Goal: Communication & Community: Answer question/provide support

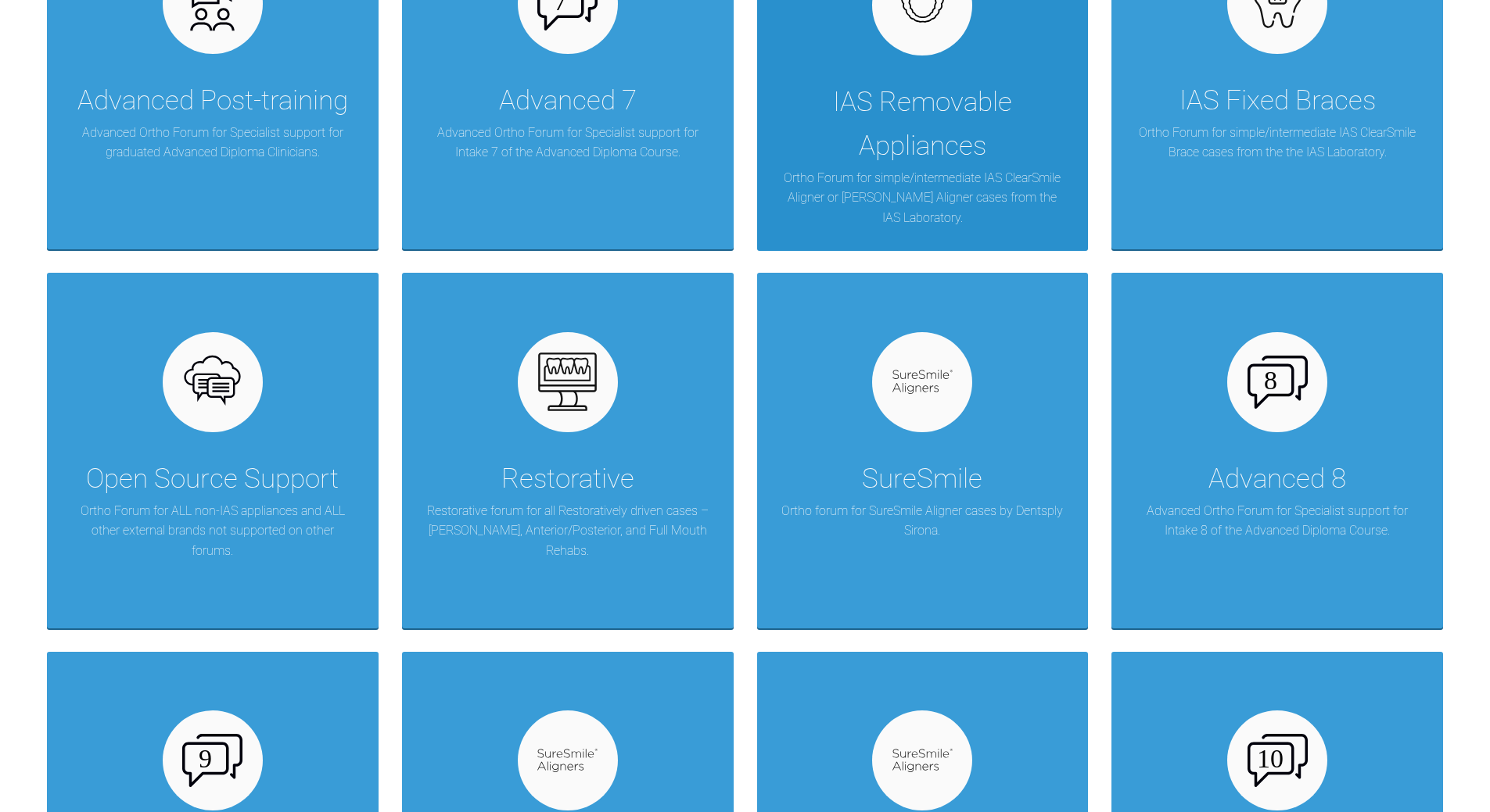
scroll to position [626, 0]
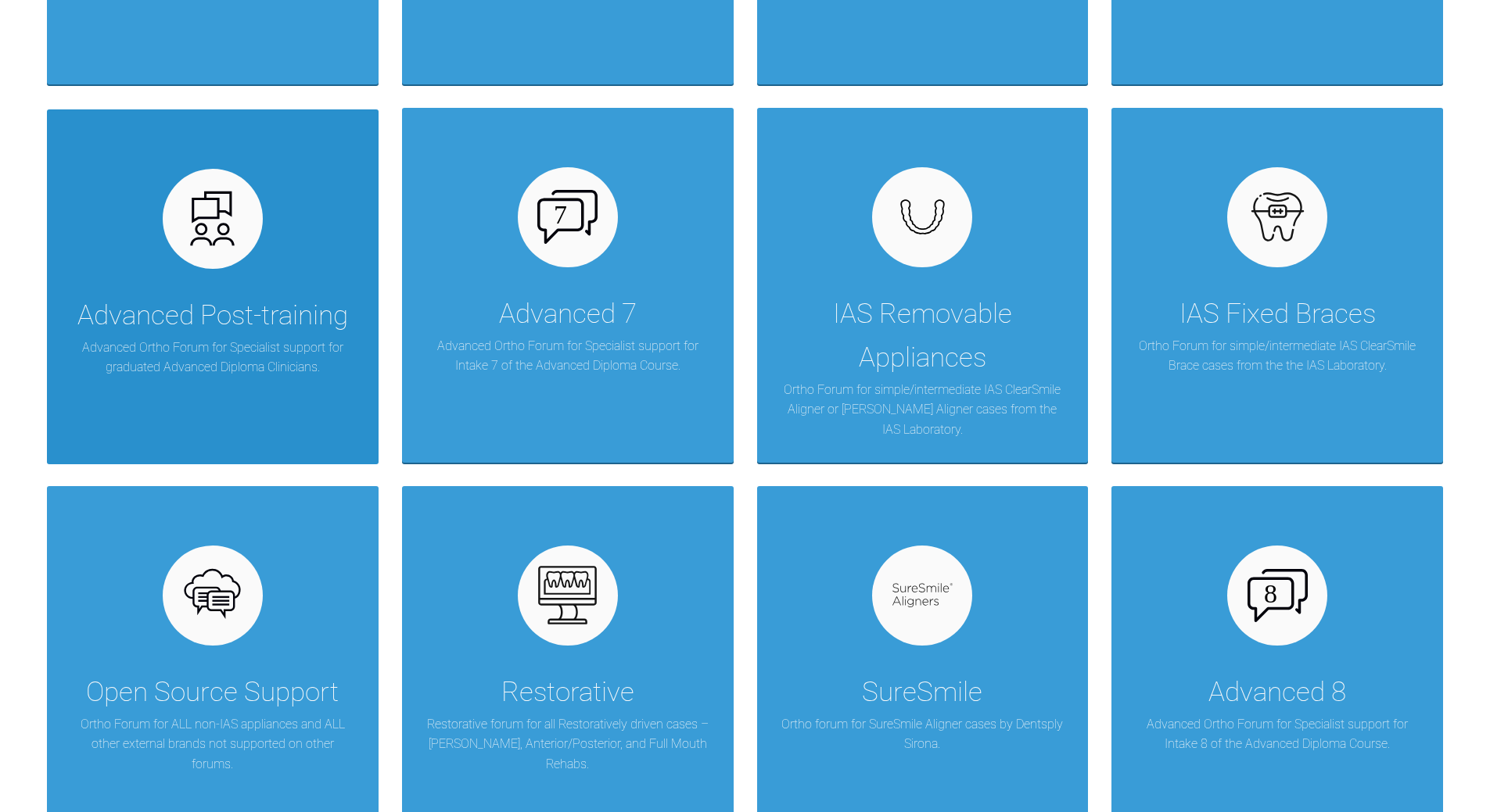
click at [202, 294] on div "Advanced Post-training" at bounding box center [212, 316] width 270 height 44
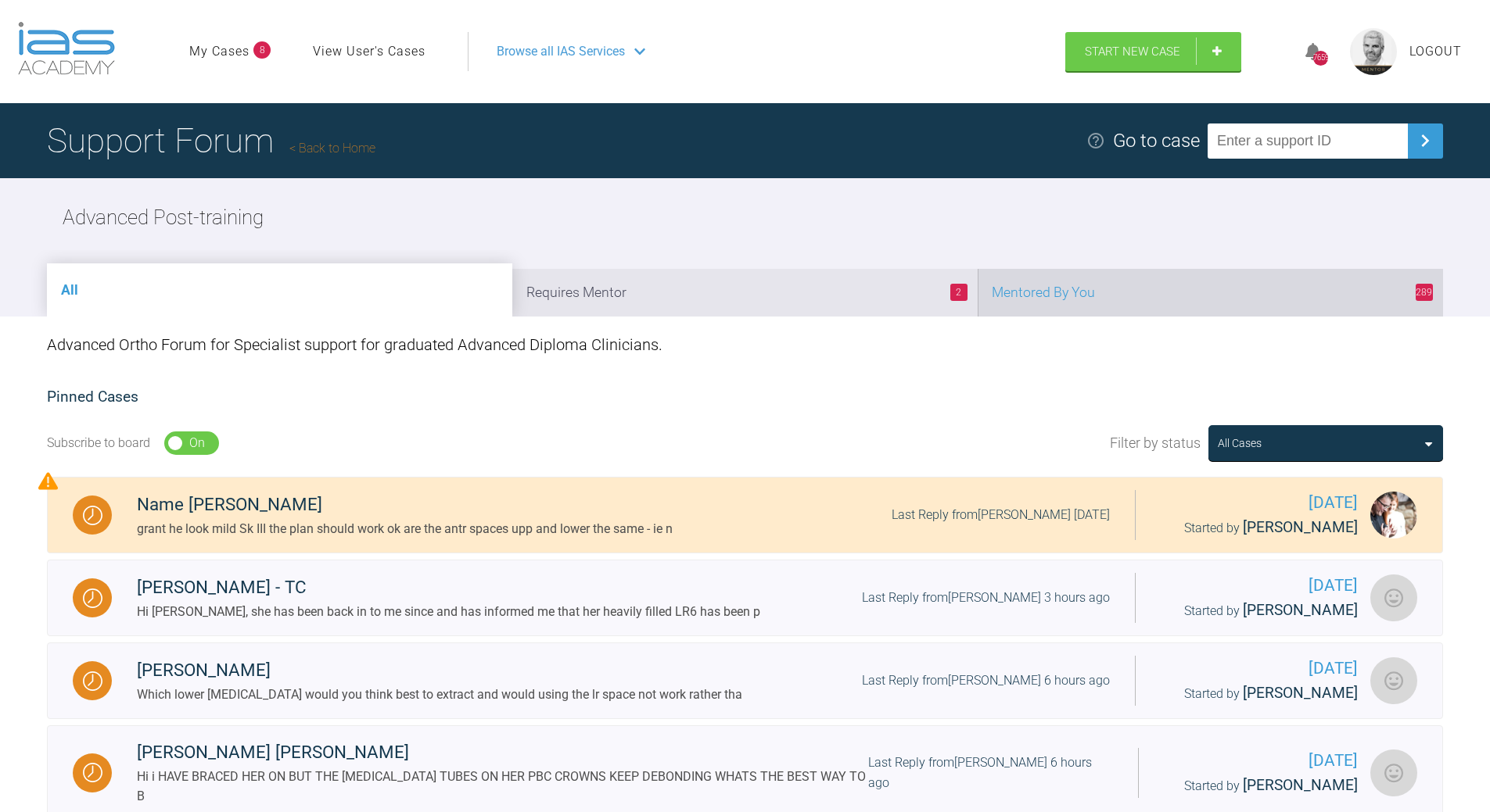
click at [1076, 298] on li "289 Mentored By You" at bounding box center [1209, 292] width 465 height 48
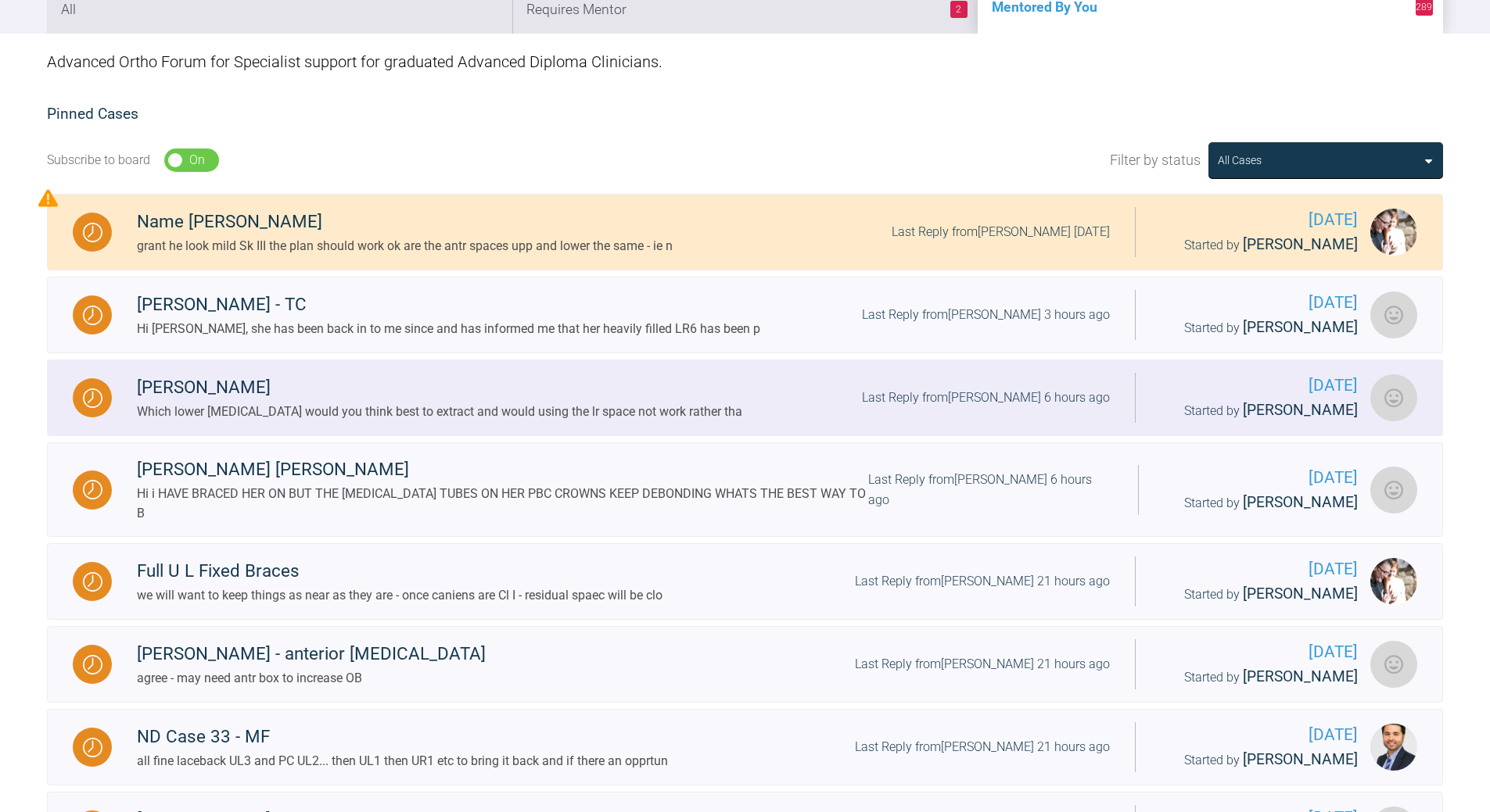
scroll to position [391, 0]
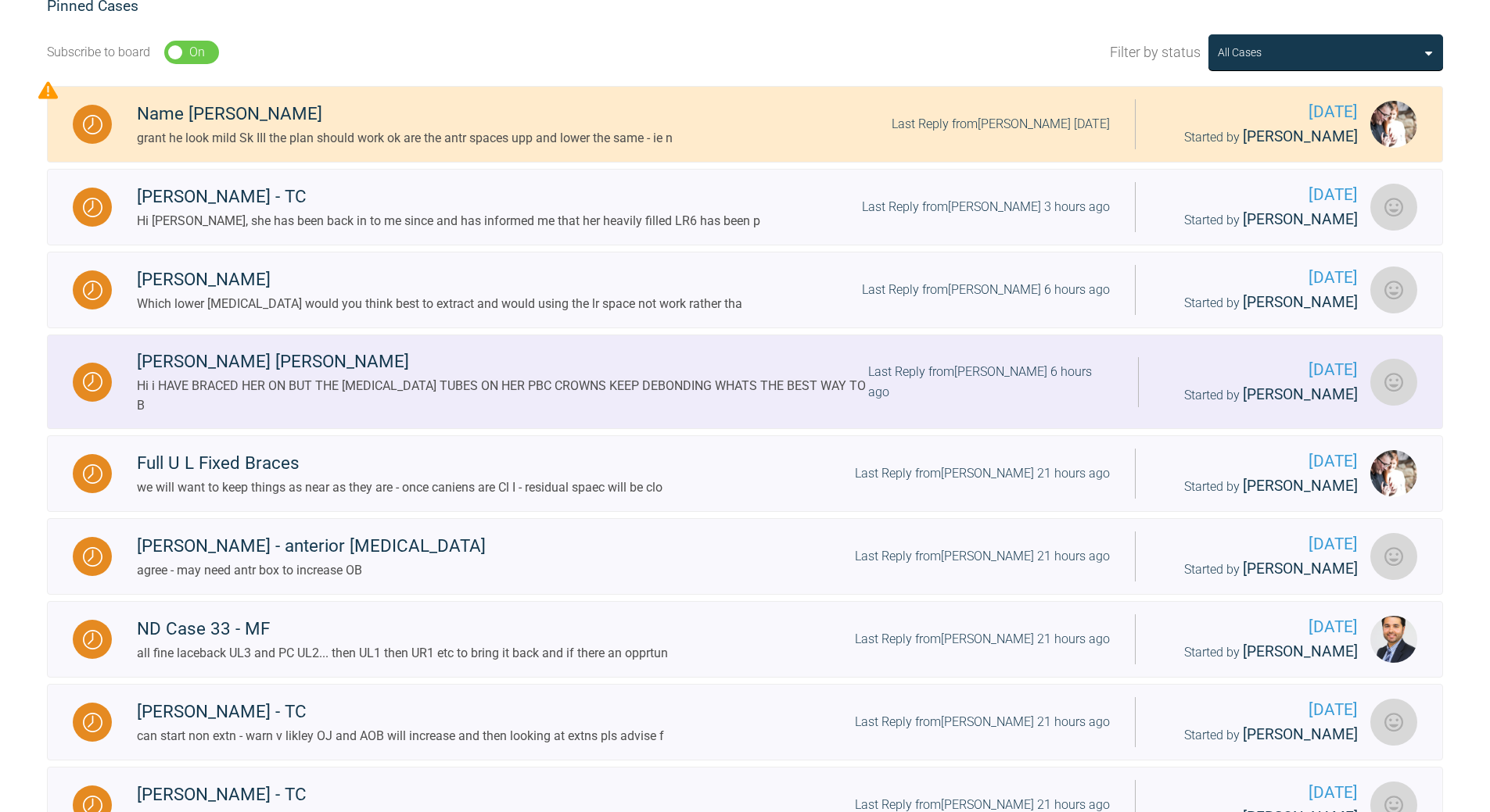
click at [973, 367] on div "Last Reply from [PERSON_NAME] 6 hours ago" at bounding box center [990, 381] width 245 height 40
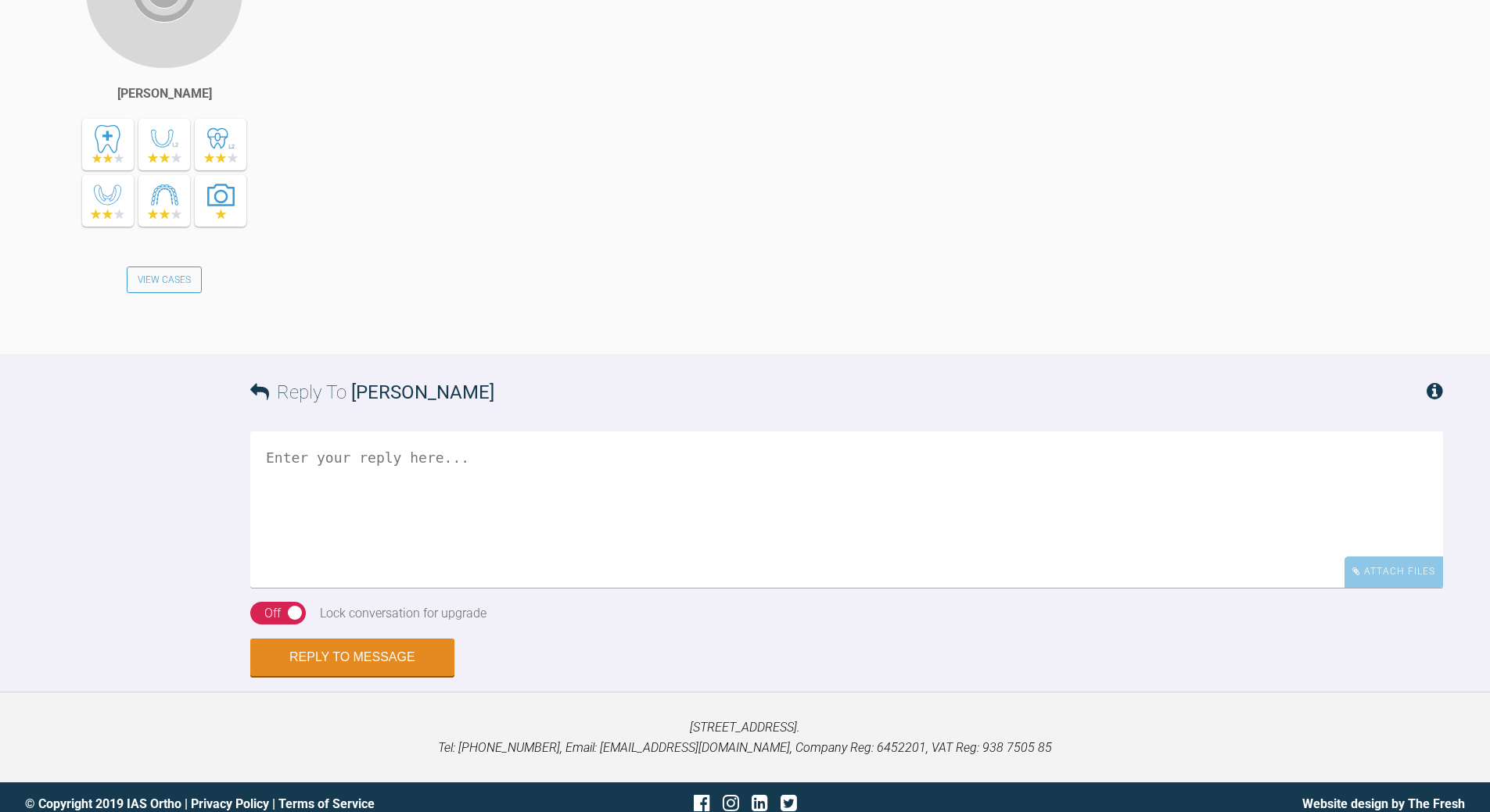
scroll to position [4085, 0]
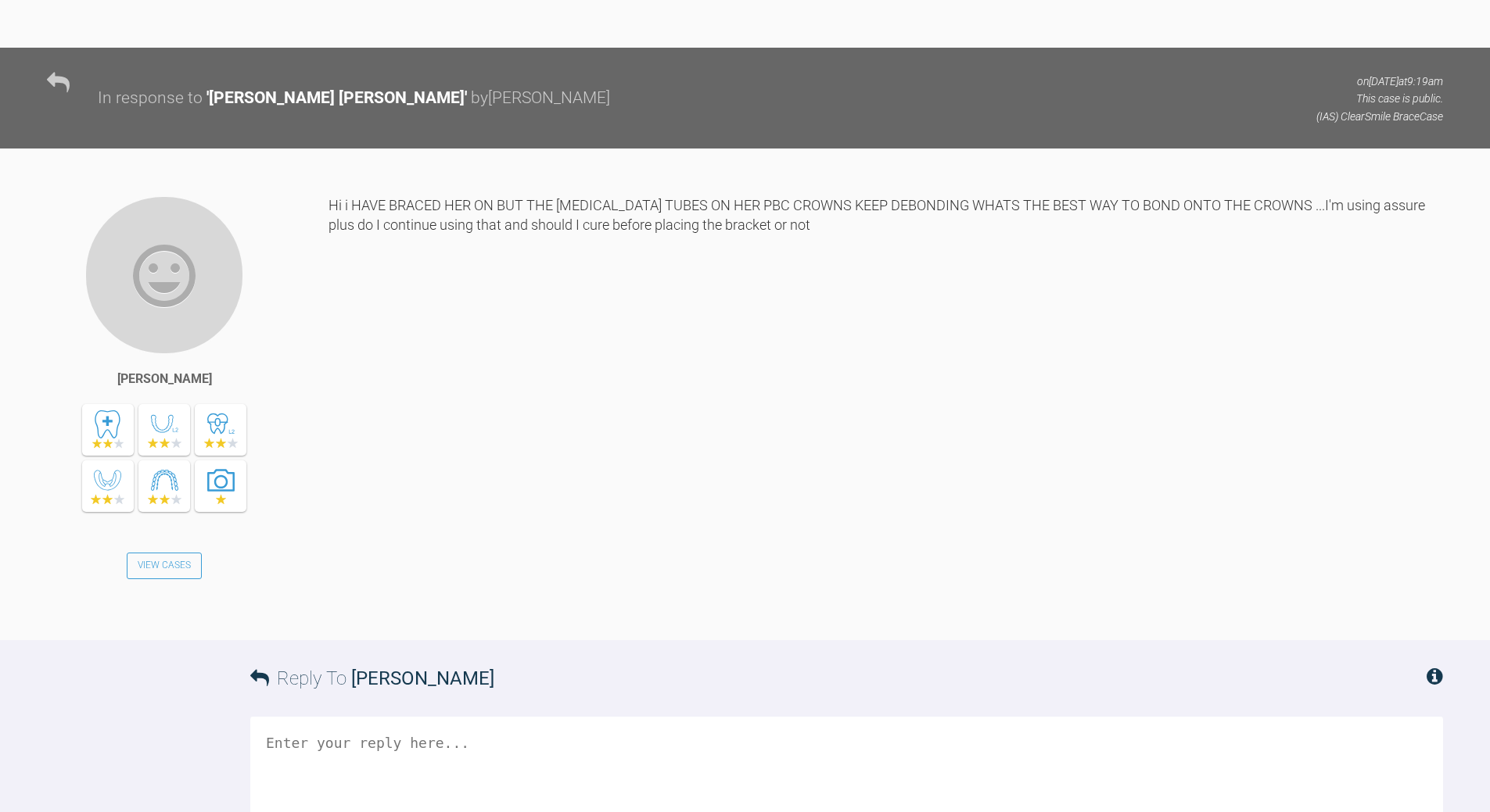
click at [392, 716] on textarea at bounding box center [846, 794] width 1193 height 156
click at [712, 716] on textarea "hydroflouric acid, then alchol bases silane cipuler then primera [PERSON_NAME]" at bounding box center [846, 794] width 1193 height 156
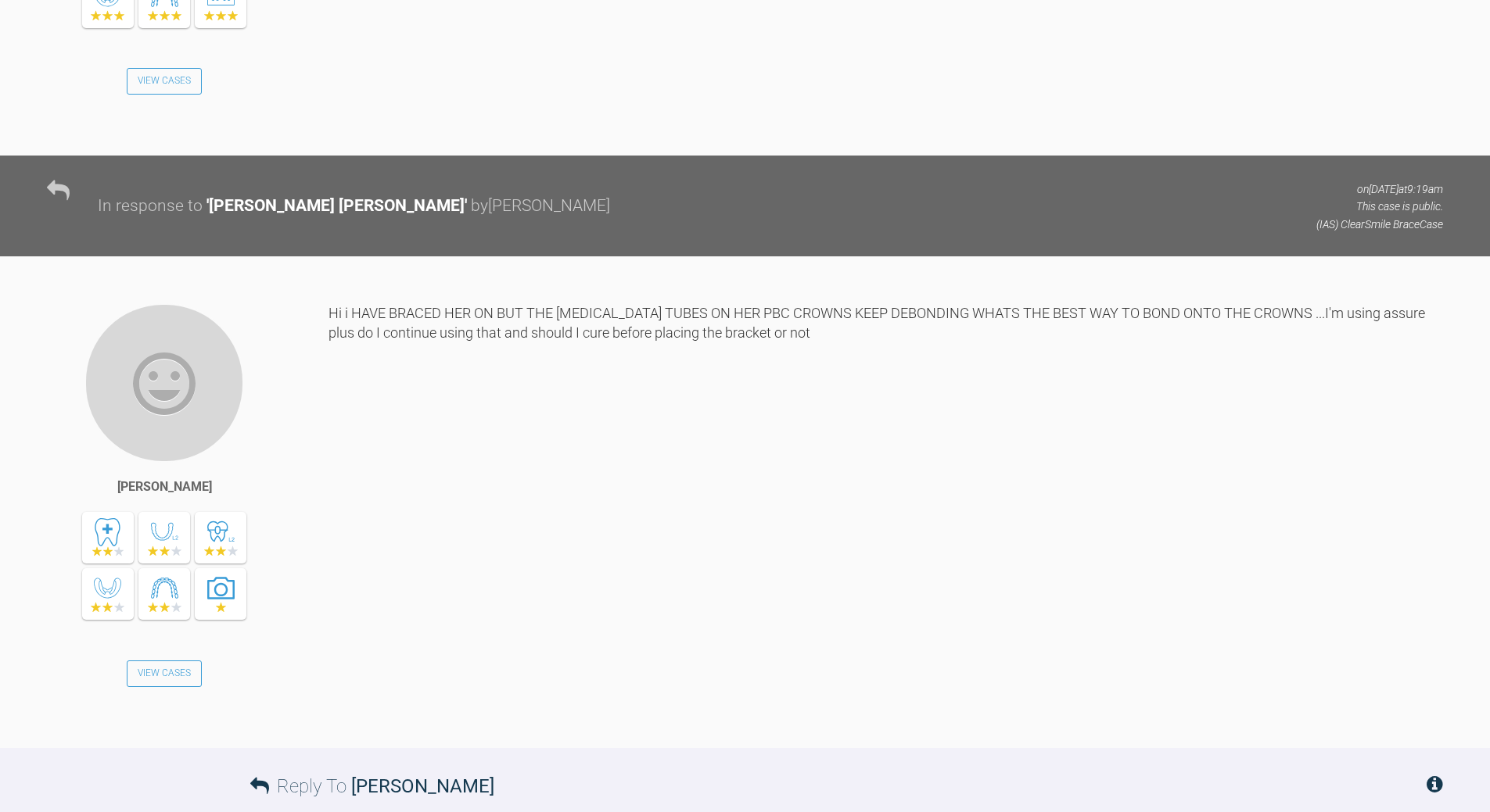
scroll to position [4241, 0]
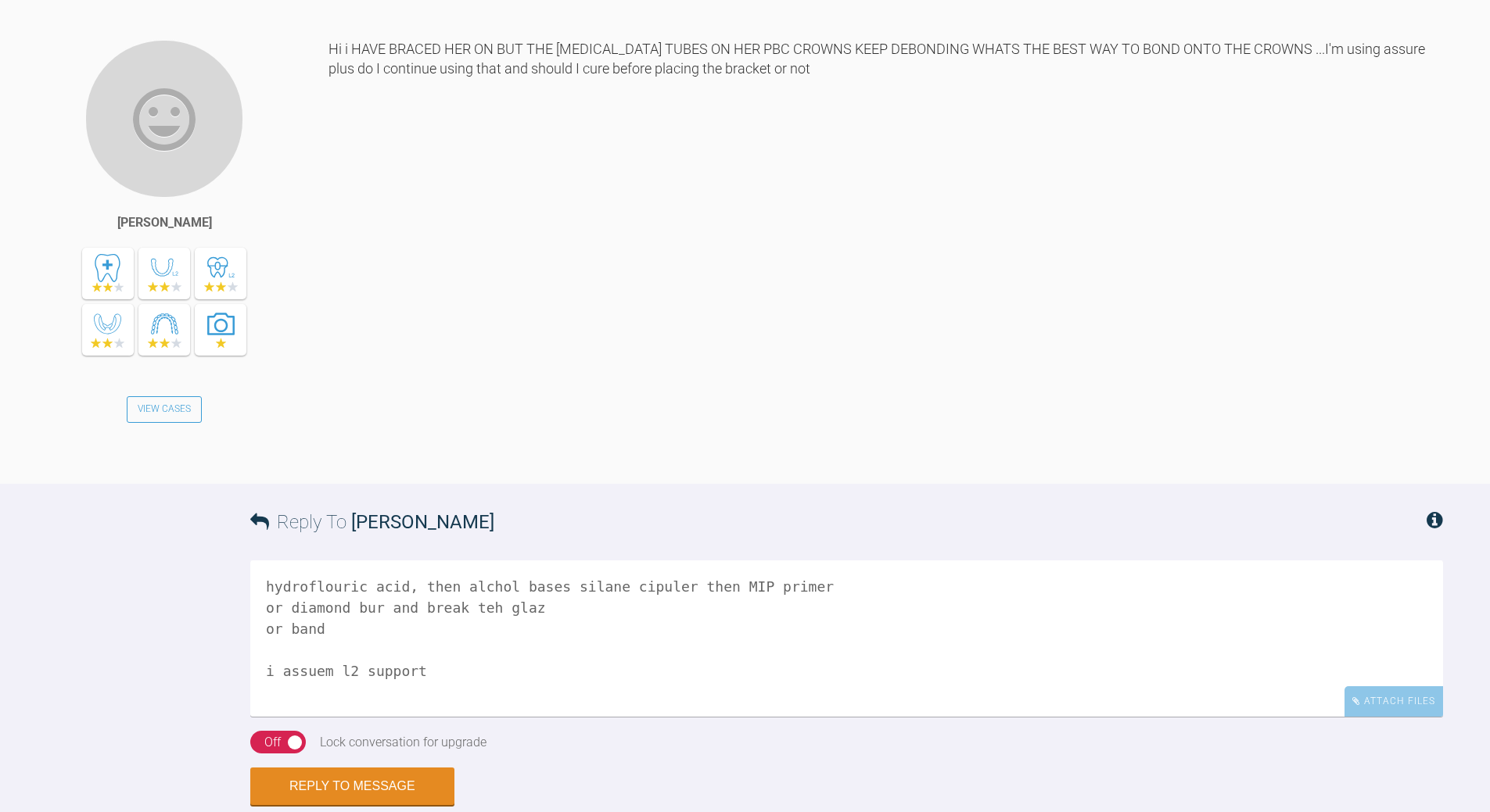
click at [344, 561] on textarea "hydroflouric acid, then alchol bases silane cipuler then MIP primer or diamond …" at bounding box center [846, 638] width 1193 height 156
type textarea "hydroflouric acid, then alchol bases silane cipuler then MIP primer or diamond …"
click at [387, 769] on button "Reply to Message" at bounding box center [352, 788] width 204 height 37
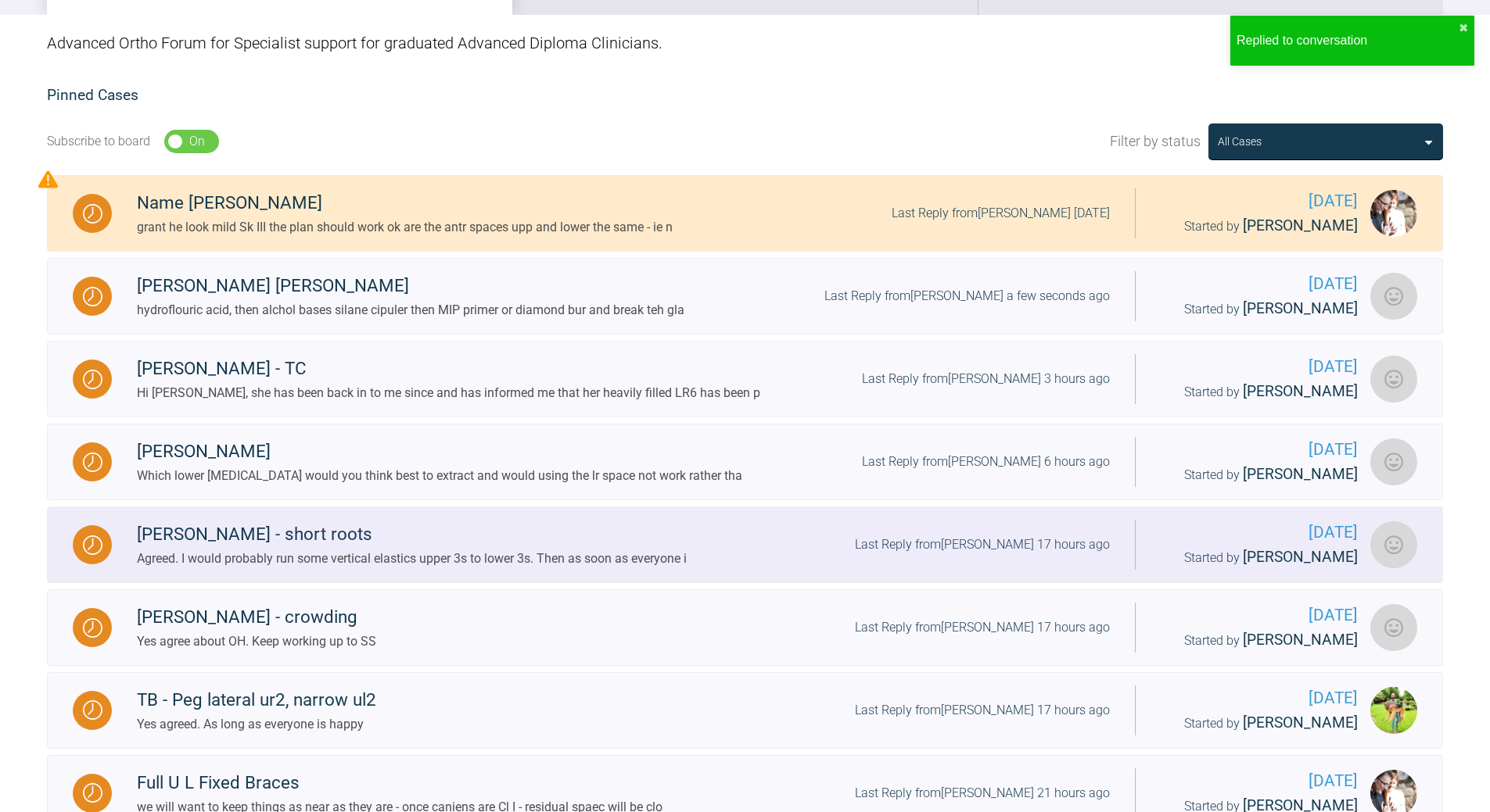
scroll to position [278, 0]
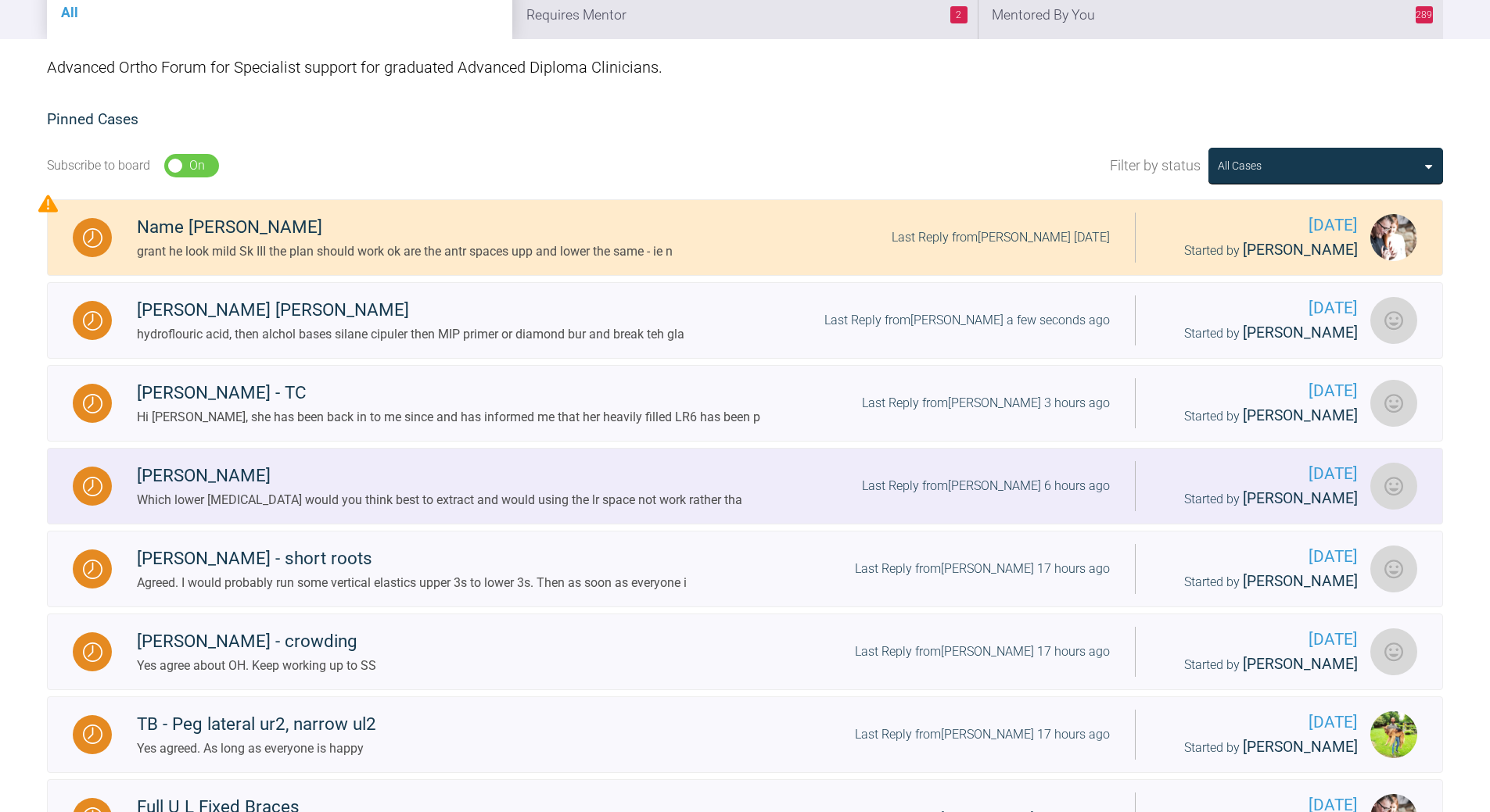
click at [1012, 479] on div "Last Reply from [PERSON_NAME] 6 hours ago" at bounding box center [986, 485] width 248 height 20
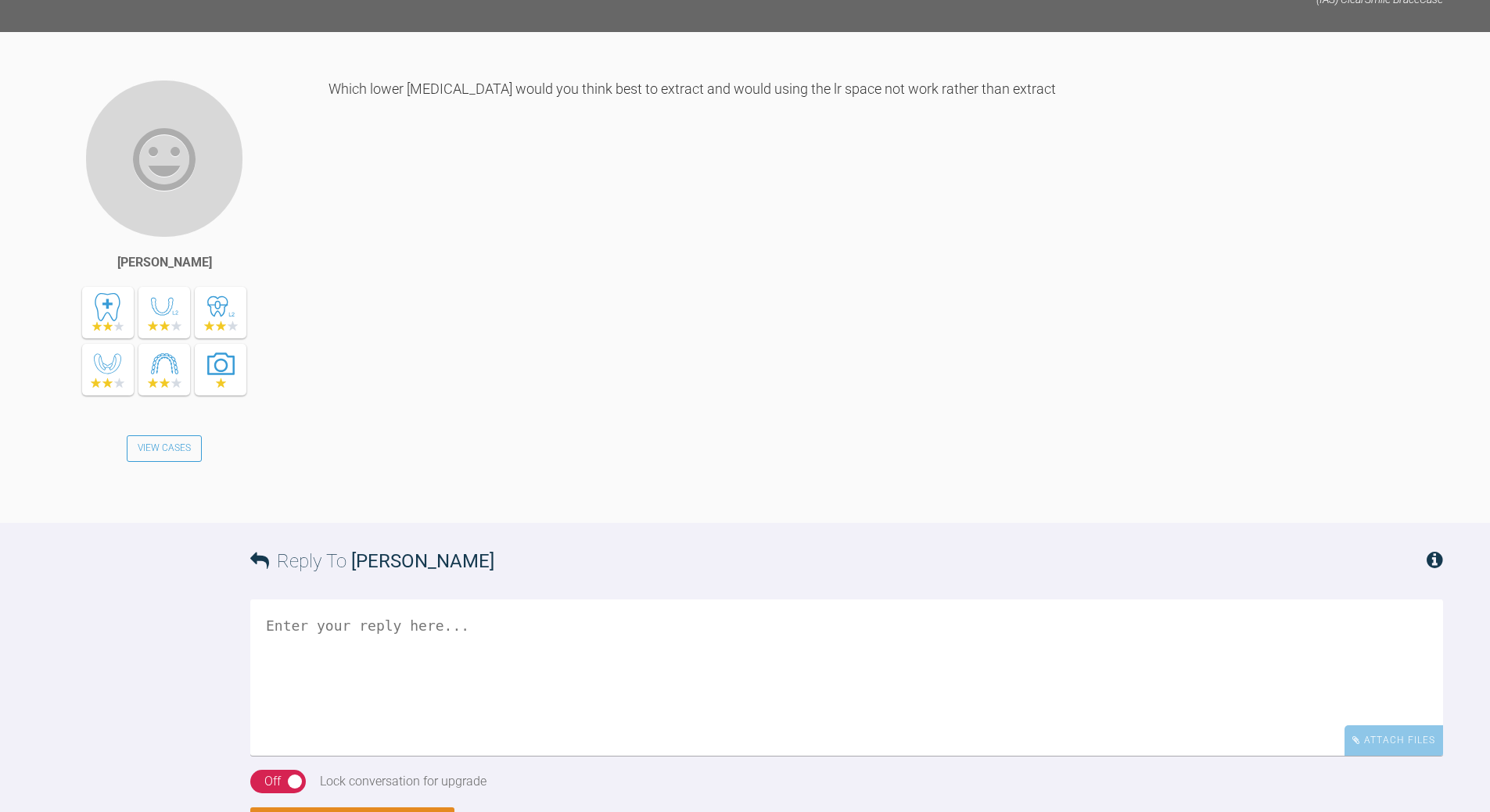
scroll to position [3035, 0]
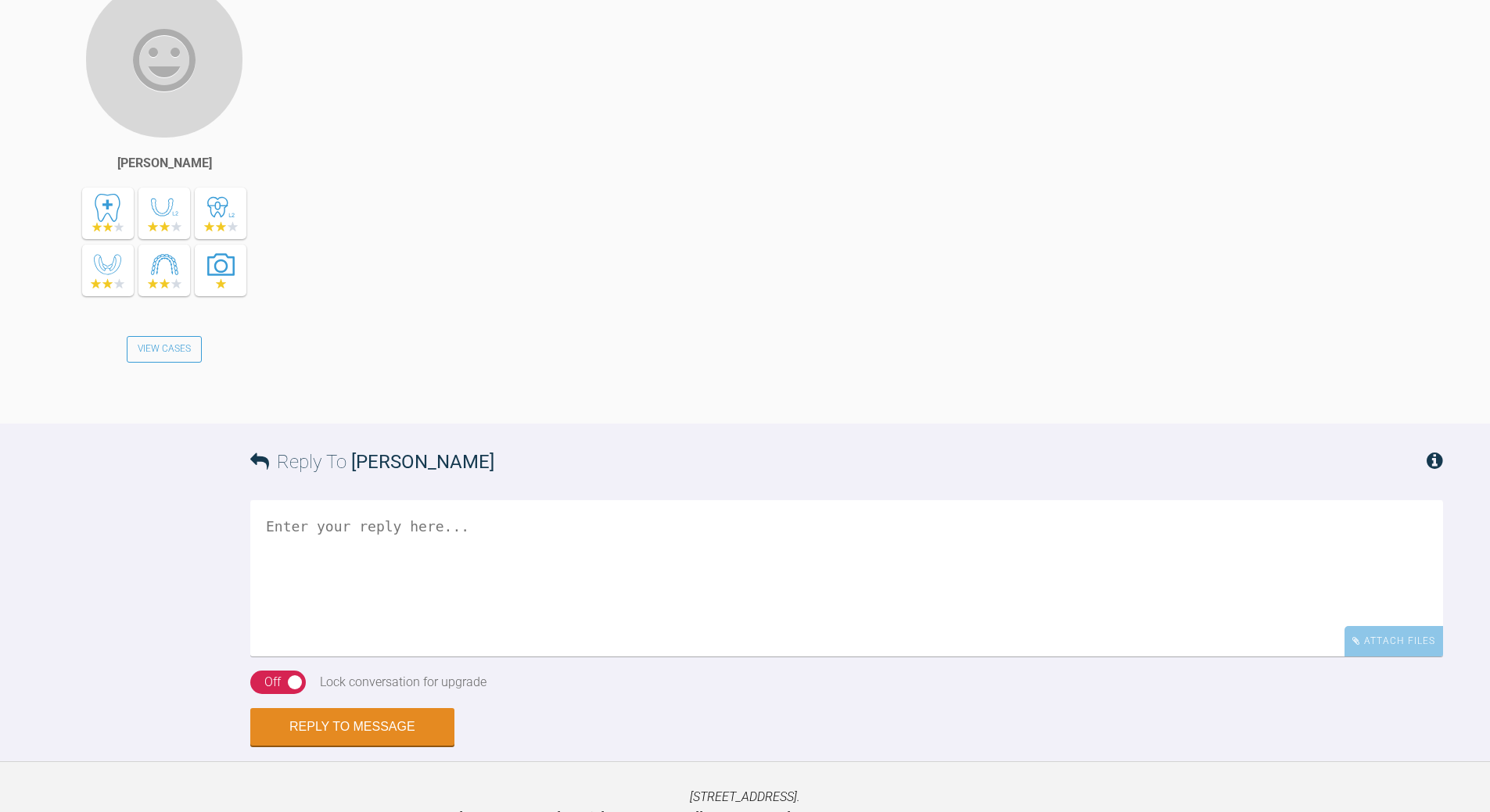
click at [420, 500] on textarea at bounding box center [846, 578] width 1193 height 156
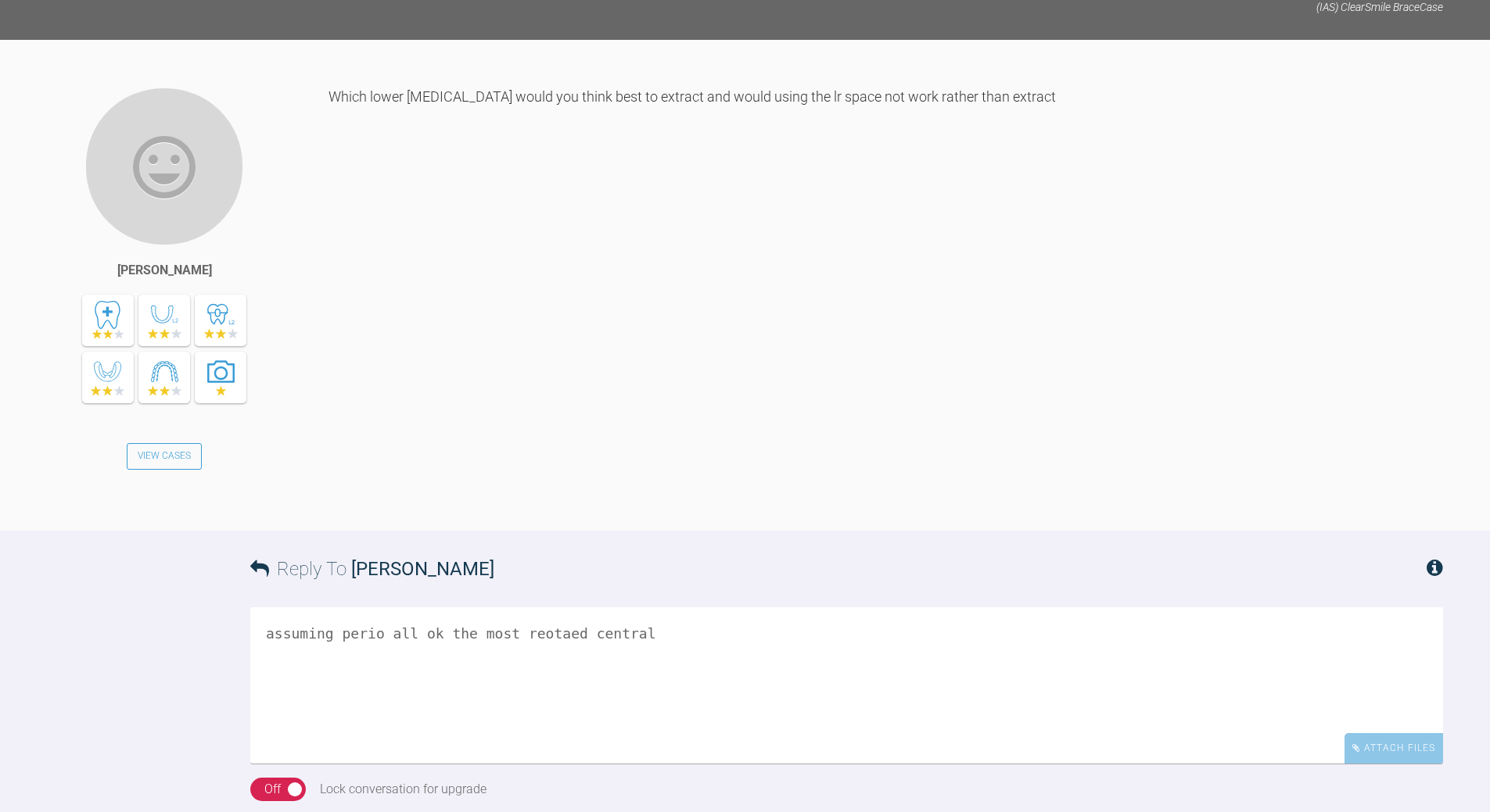
scroll to position [2930, 0]
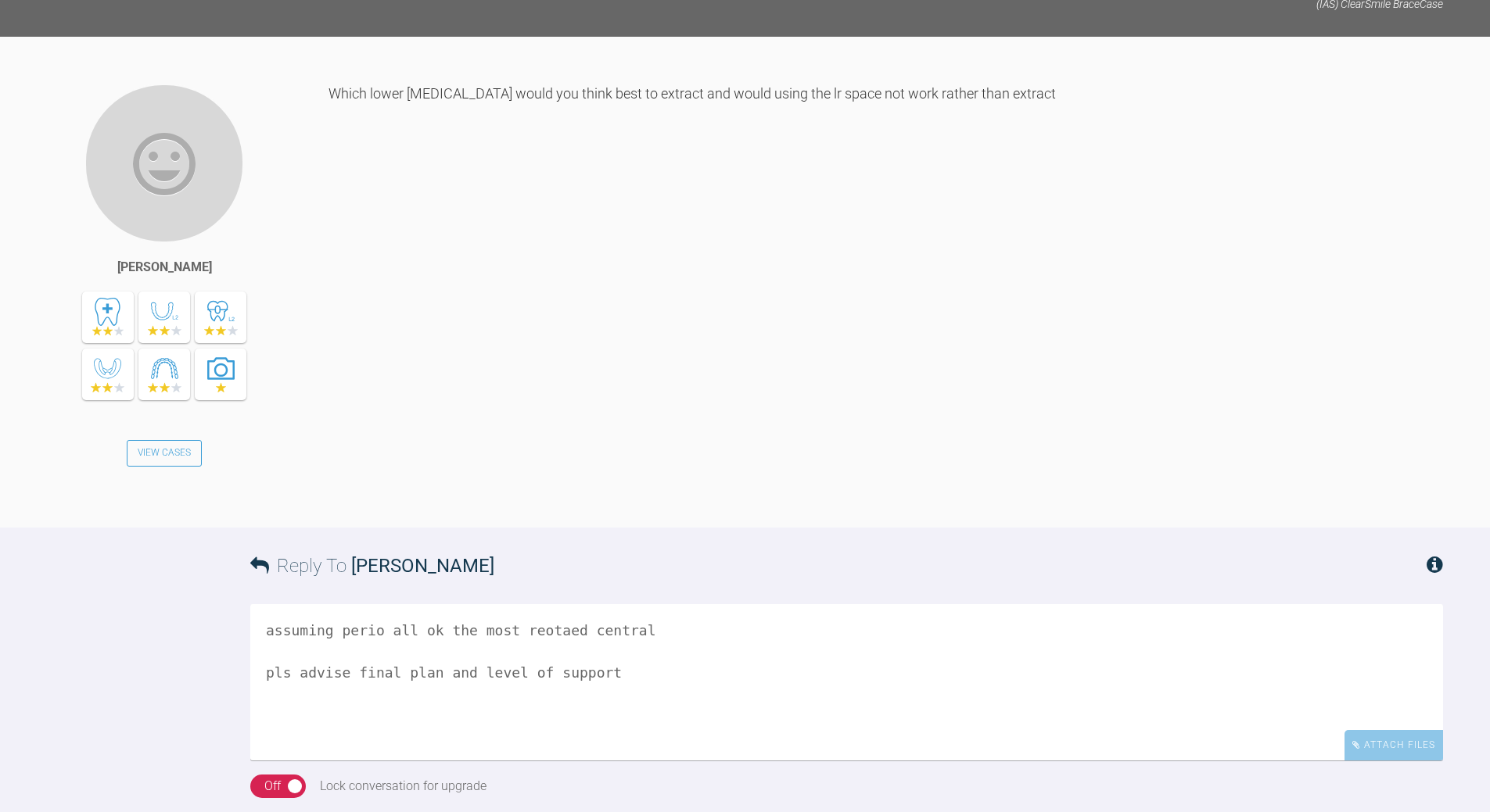
type textarea "assuming perio all ok the most reotaed central pls advise final plan and level …"
click at [283, 775] on div "On Off" at bounding box center [278, 787] width 56 height 23
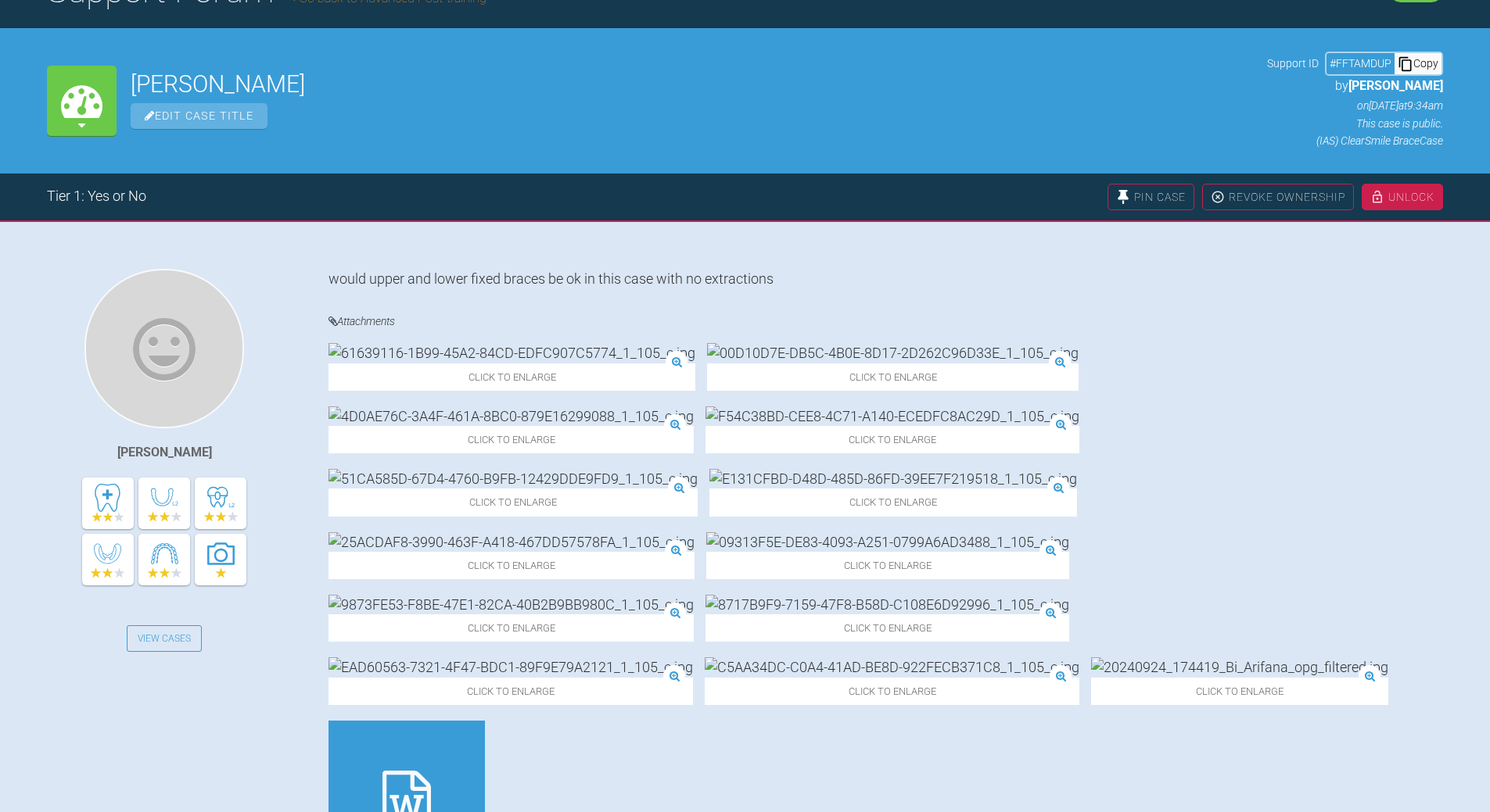
scroll to position [0, 0]
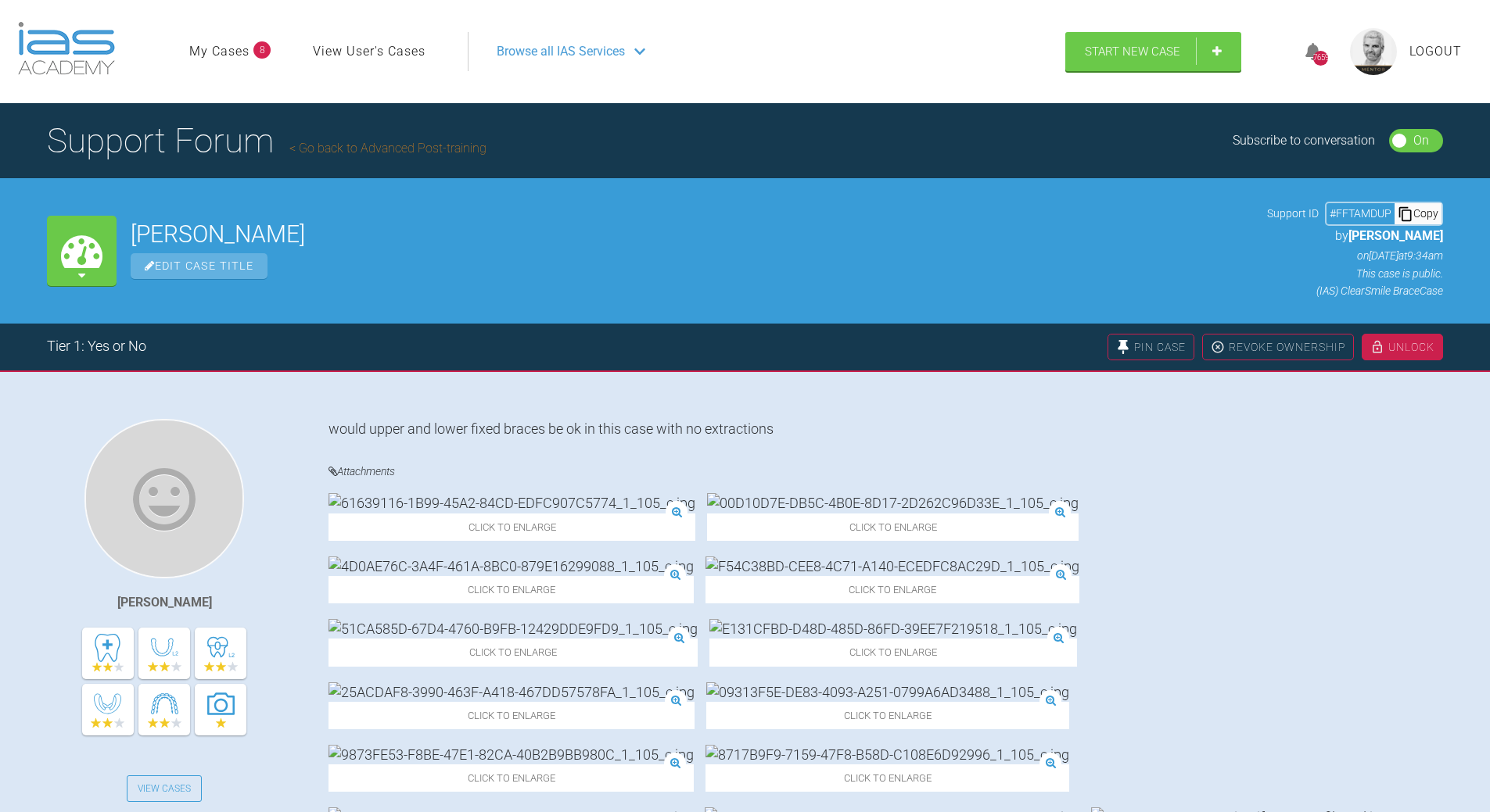
click at [1425, 216] on div "Copy" at bounding box center [1418, 213] width 47 height 20
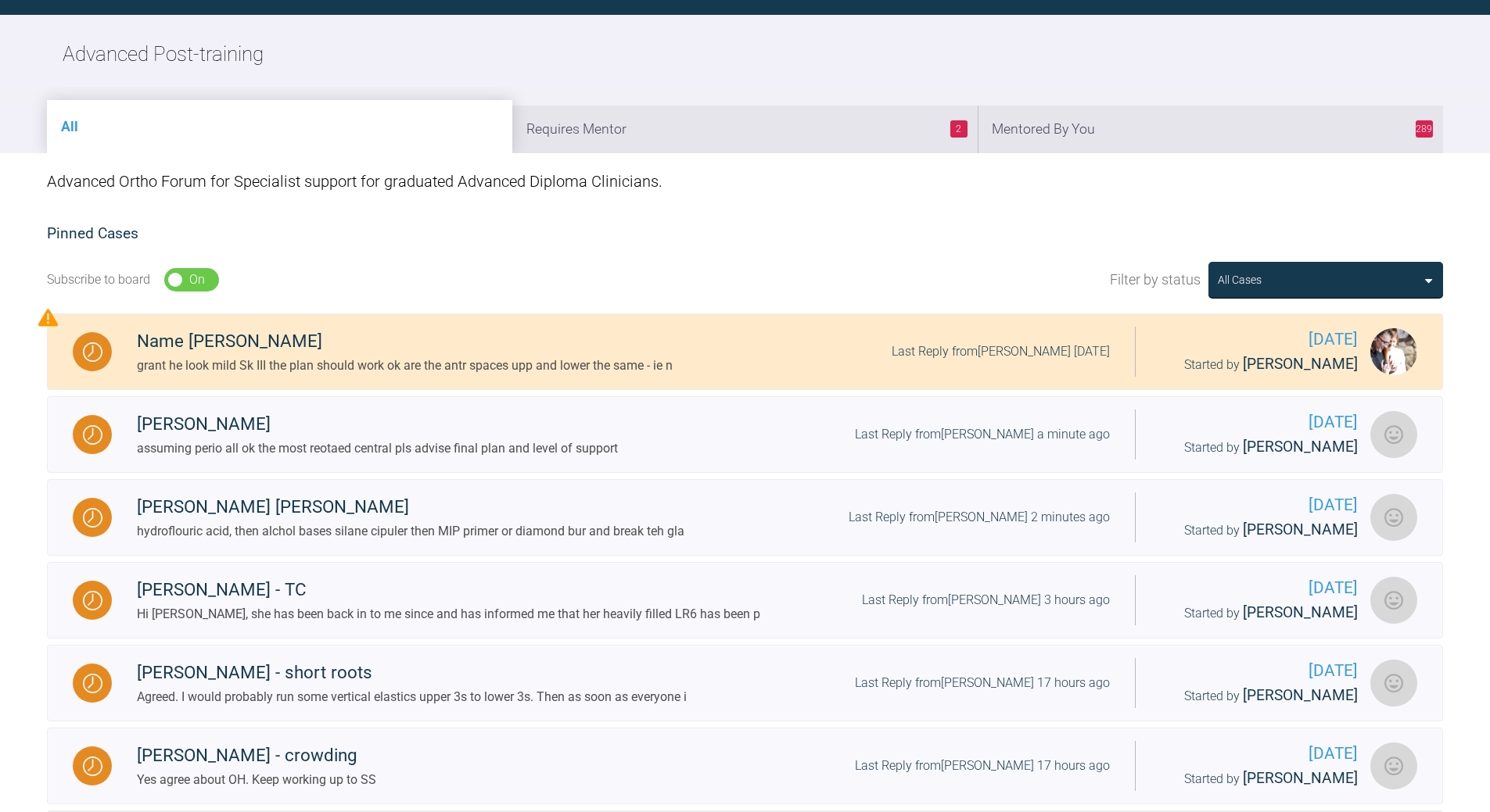
scroll to position [163, 0]
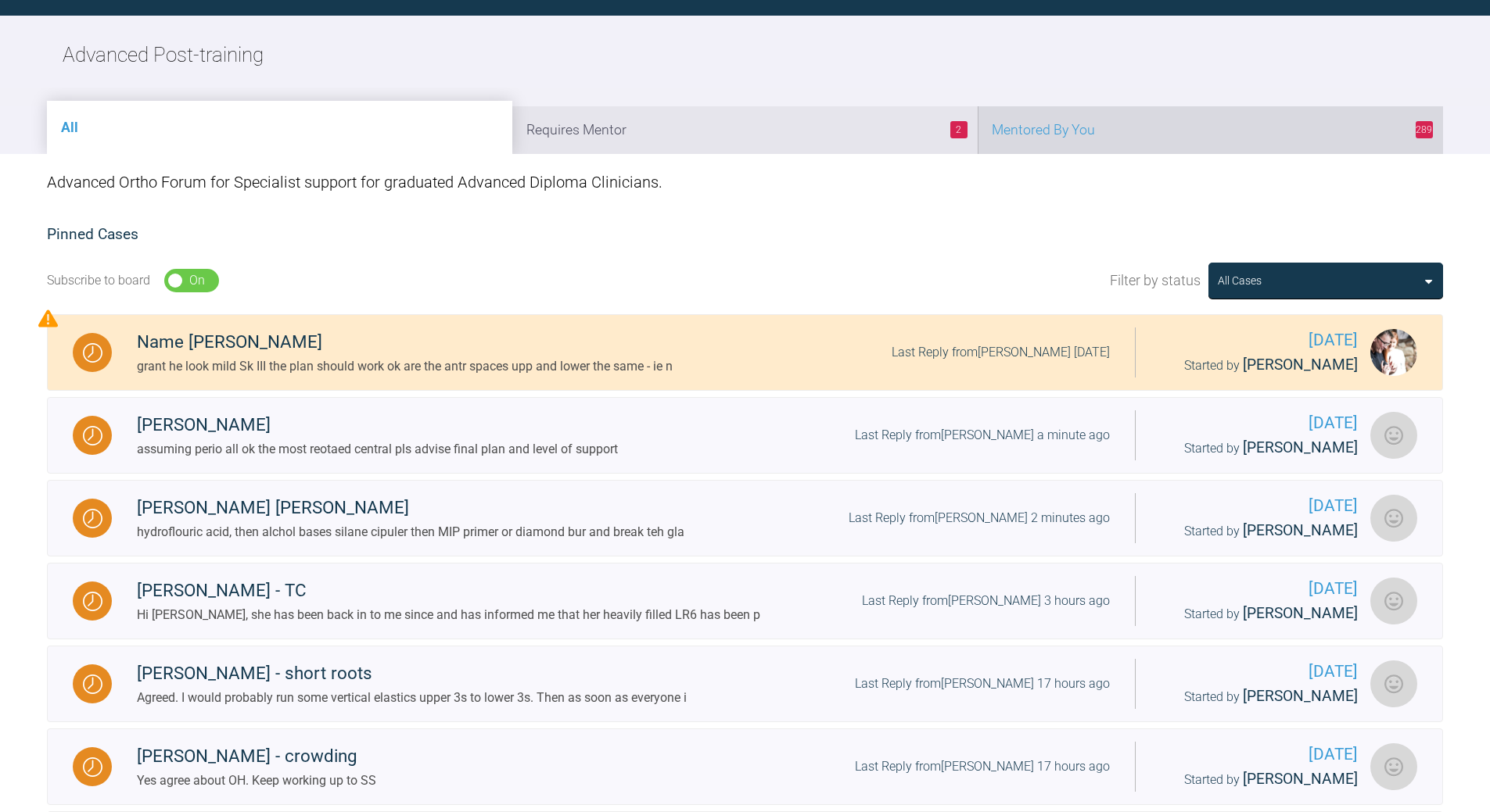
click at [1154, 129] on li "289 Mentored By You" at bounding box center [1209, 130] width 465 height 48
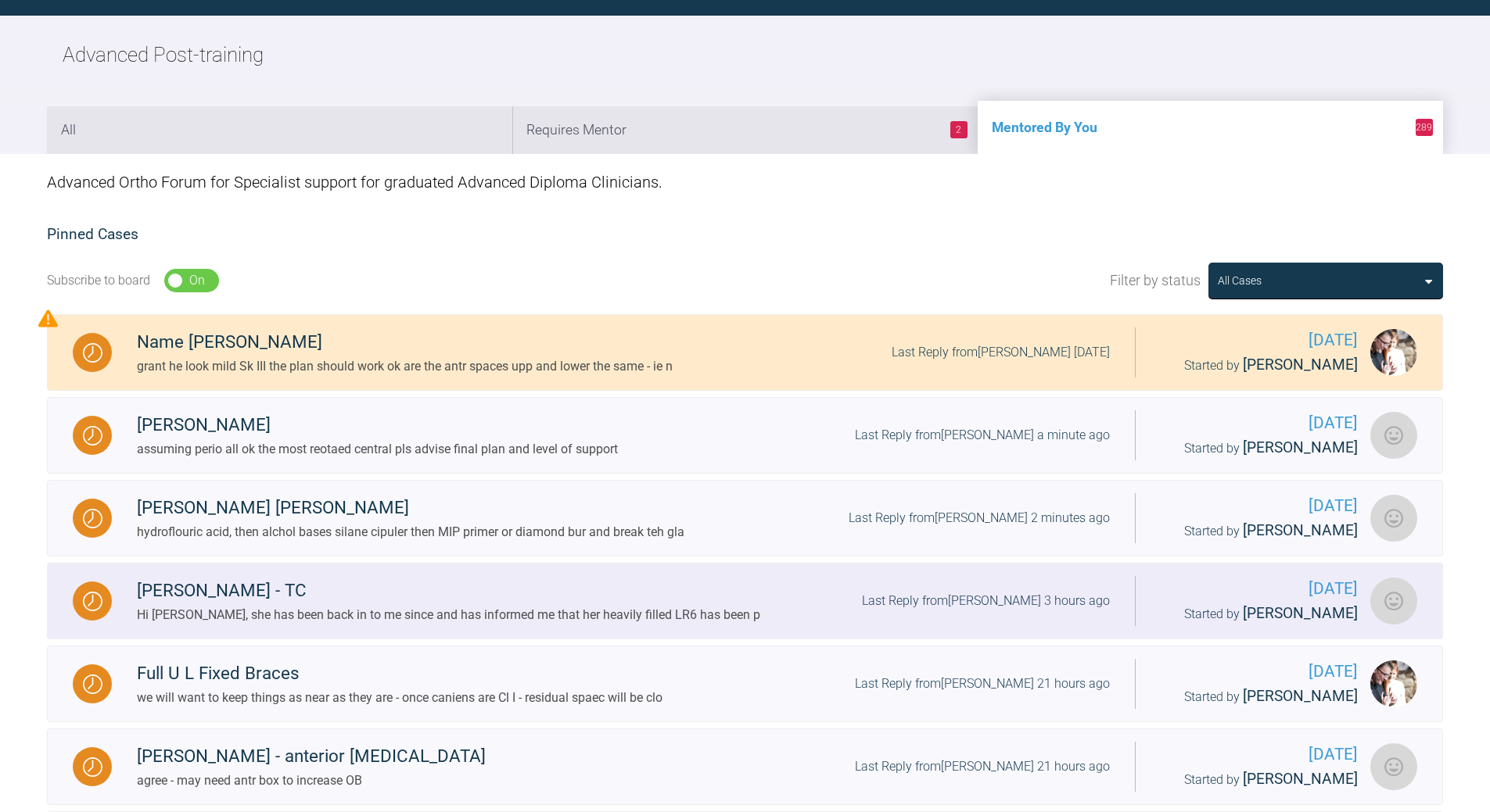
click at [997, 590] on div "[PERSON_NAME] - TC Hi [PERSON_NAME], she has been back in to me since and has i…" at bounding box center [623, 600] width 1023 height 48
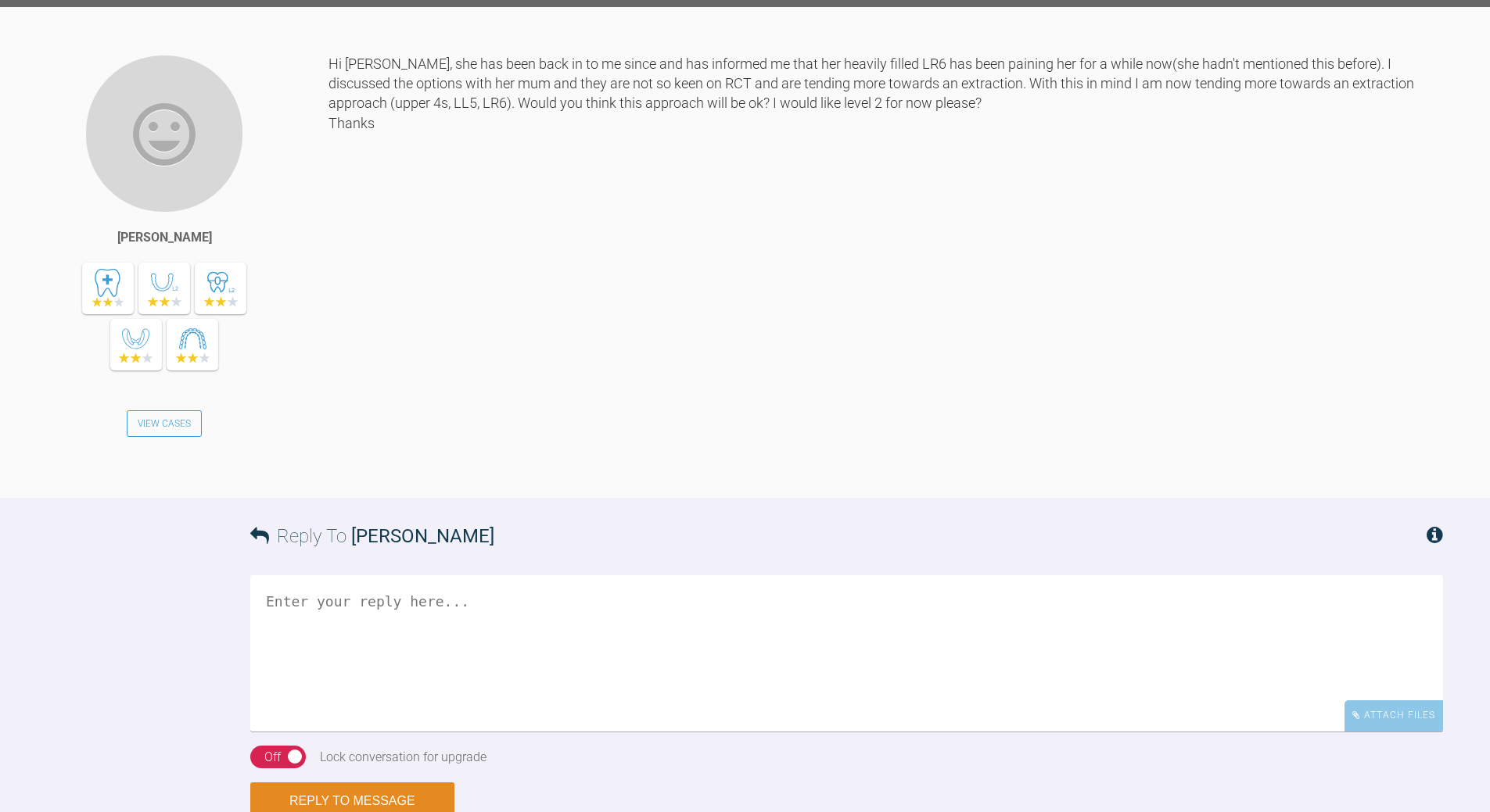
scroll to position [1566, 0]
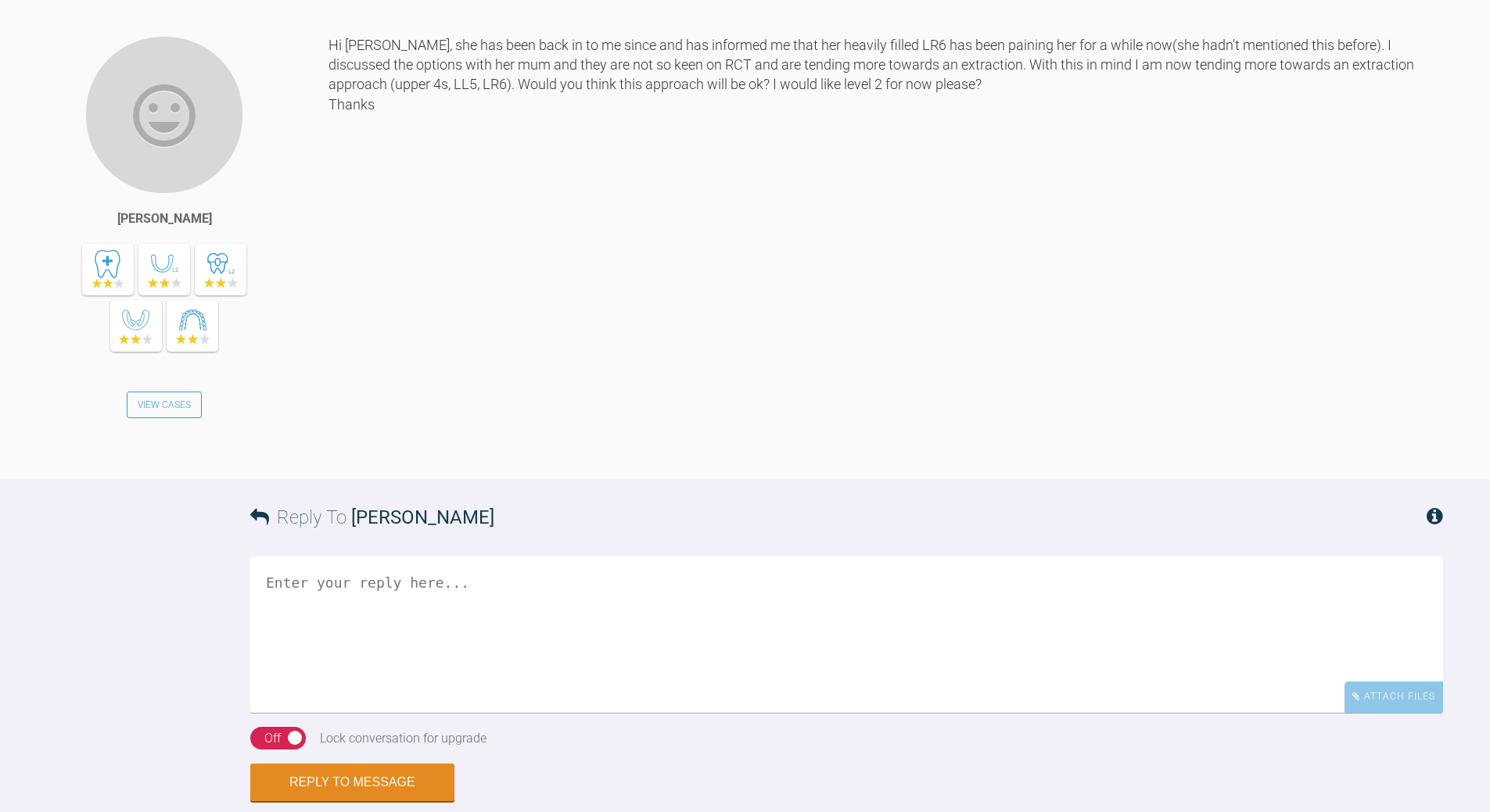
click at [446, 598] on textarea at bounding box center [846, 635] width 1193 height 156
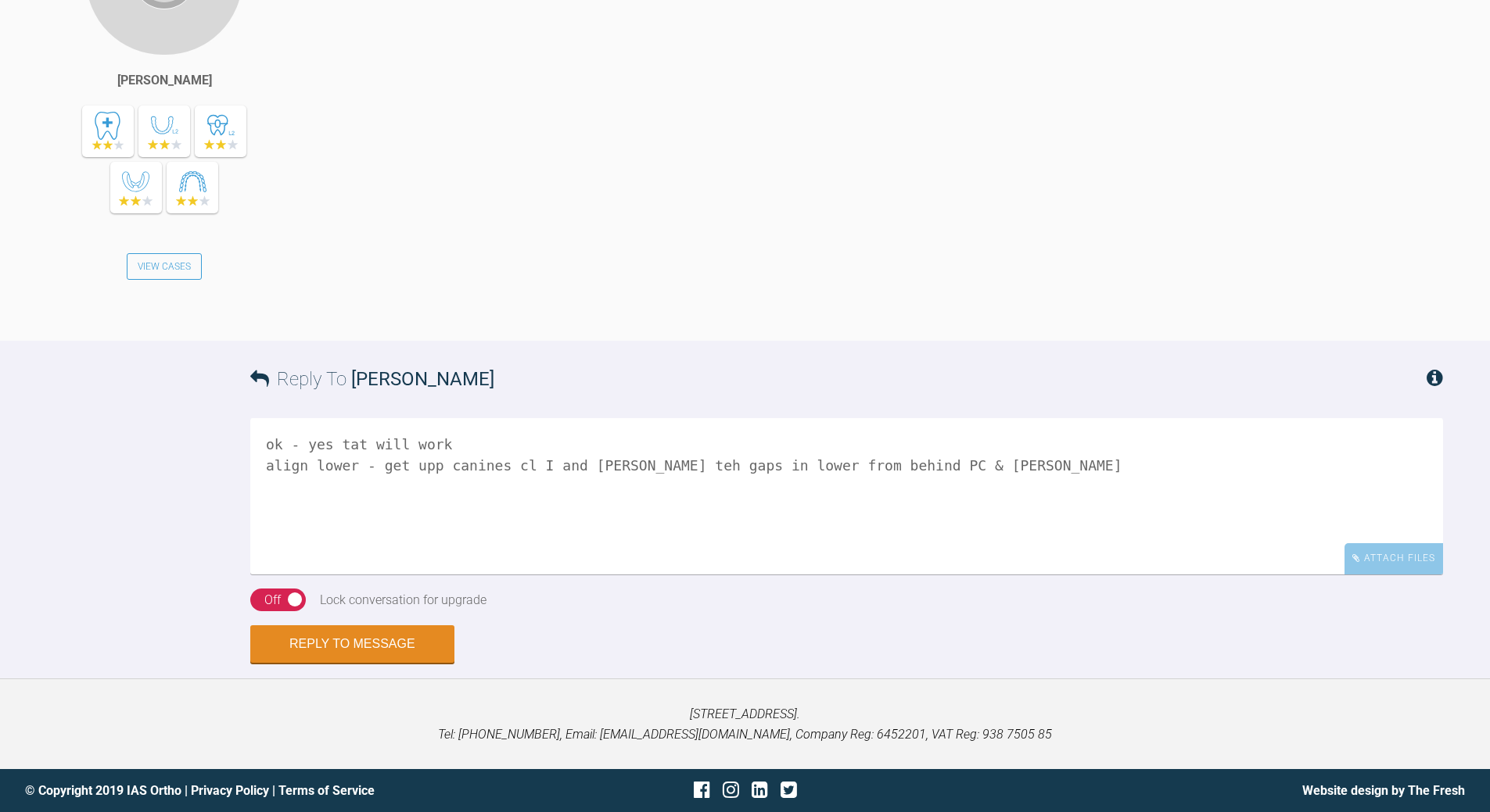
scroll to position [1722, 0]
type textarea "ok - yes tat will work align lower - get upp canines cl I and [PERSON_NAME] teh…"
click at [377, 646] on button "Reply to Message" at bounding box center [352, 645] width 204 height 37
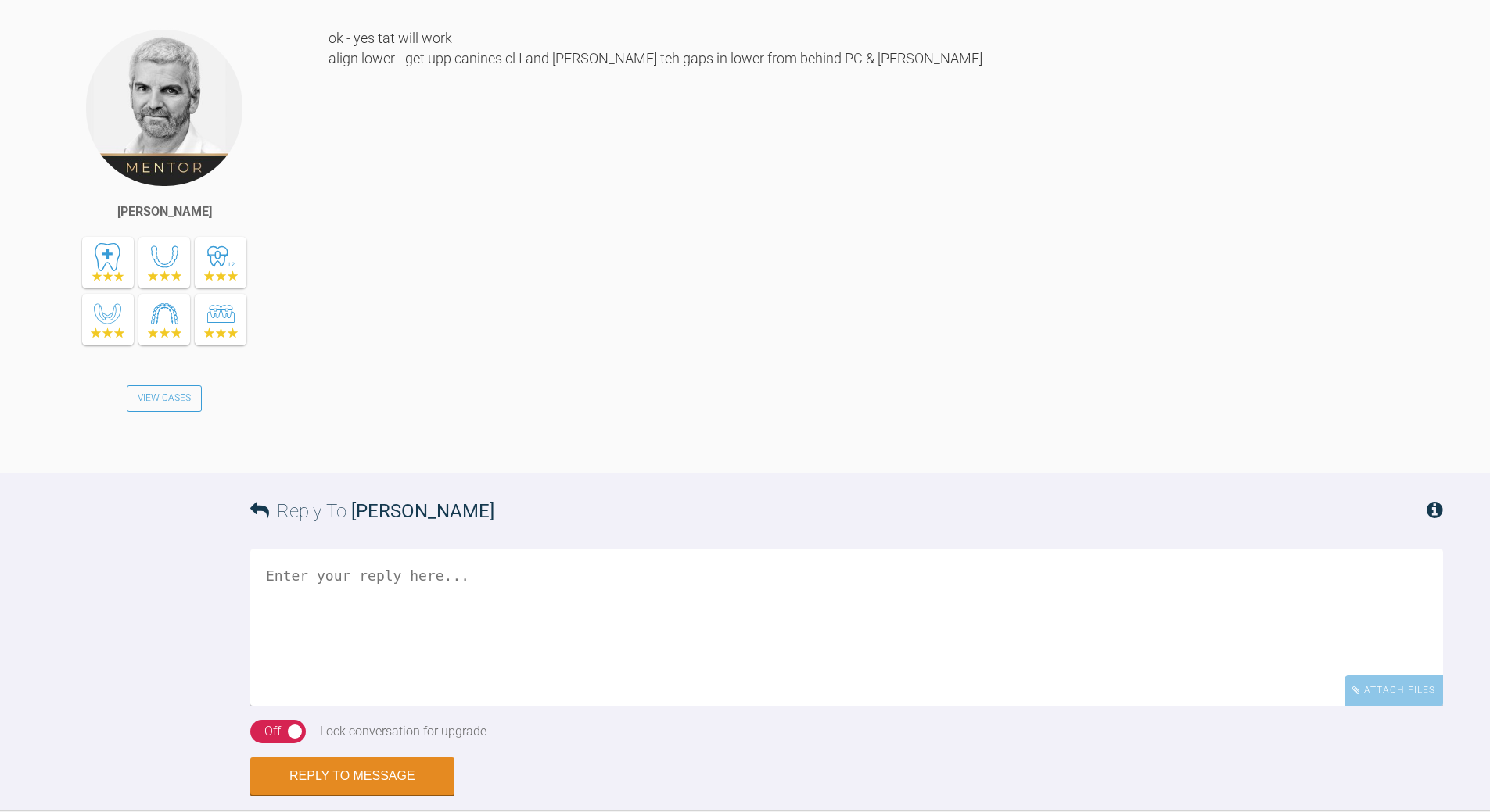
scroll to position [1924, 0]
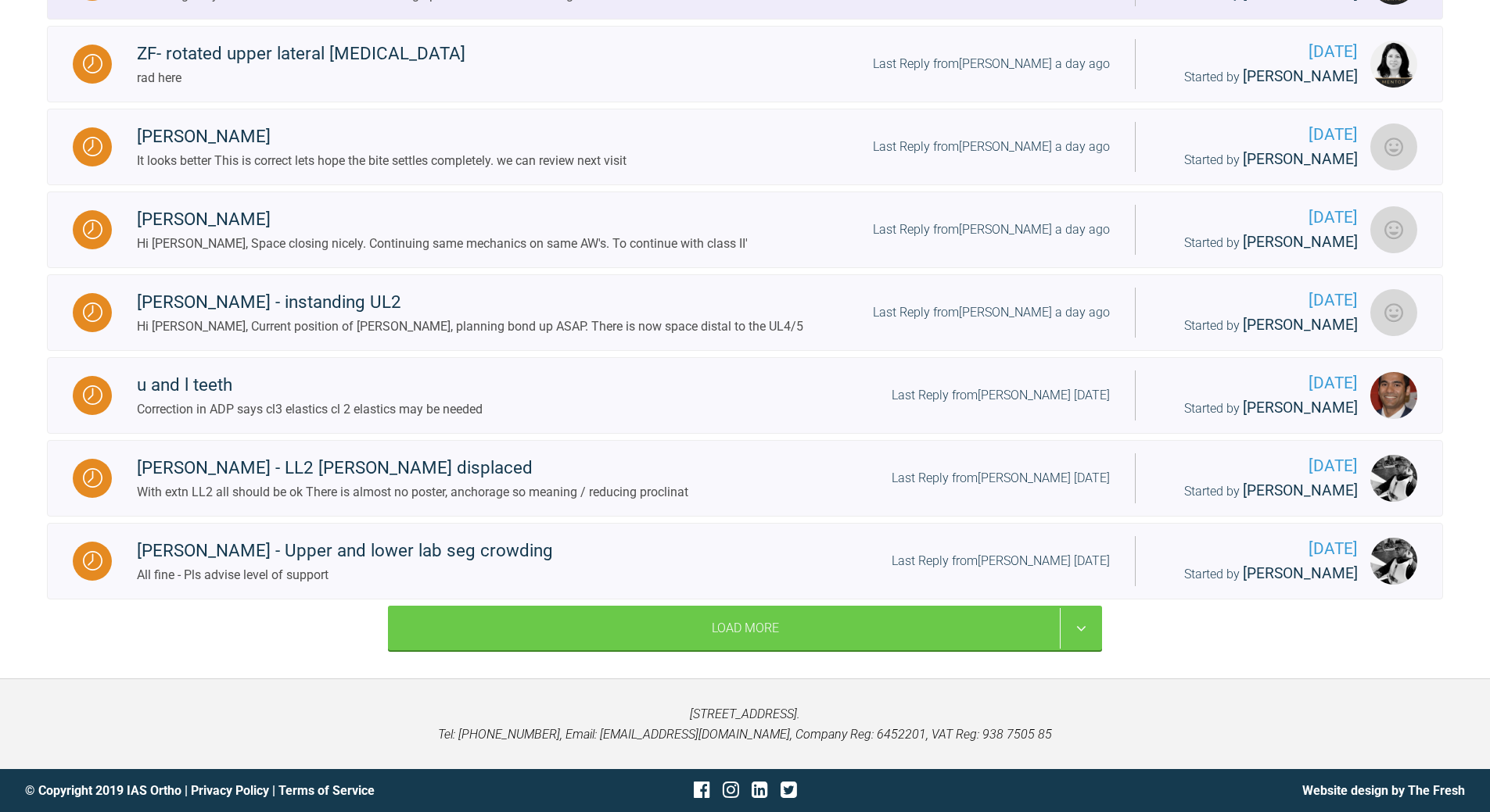
scroll to position [1138, 0]
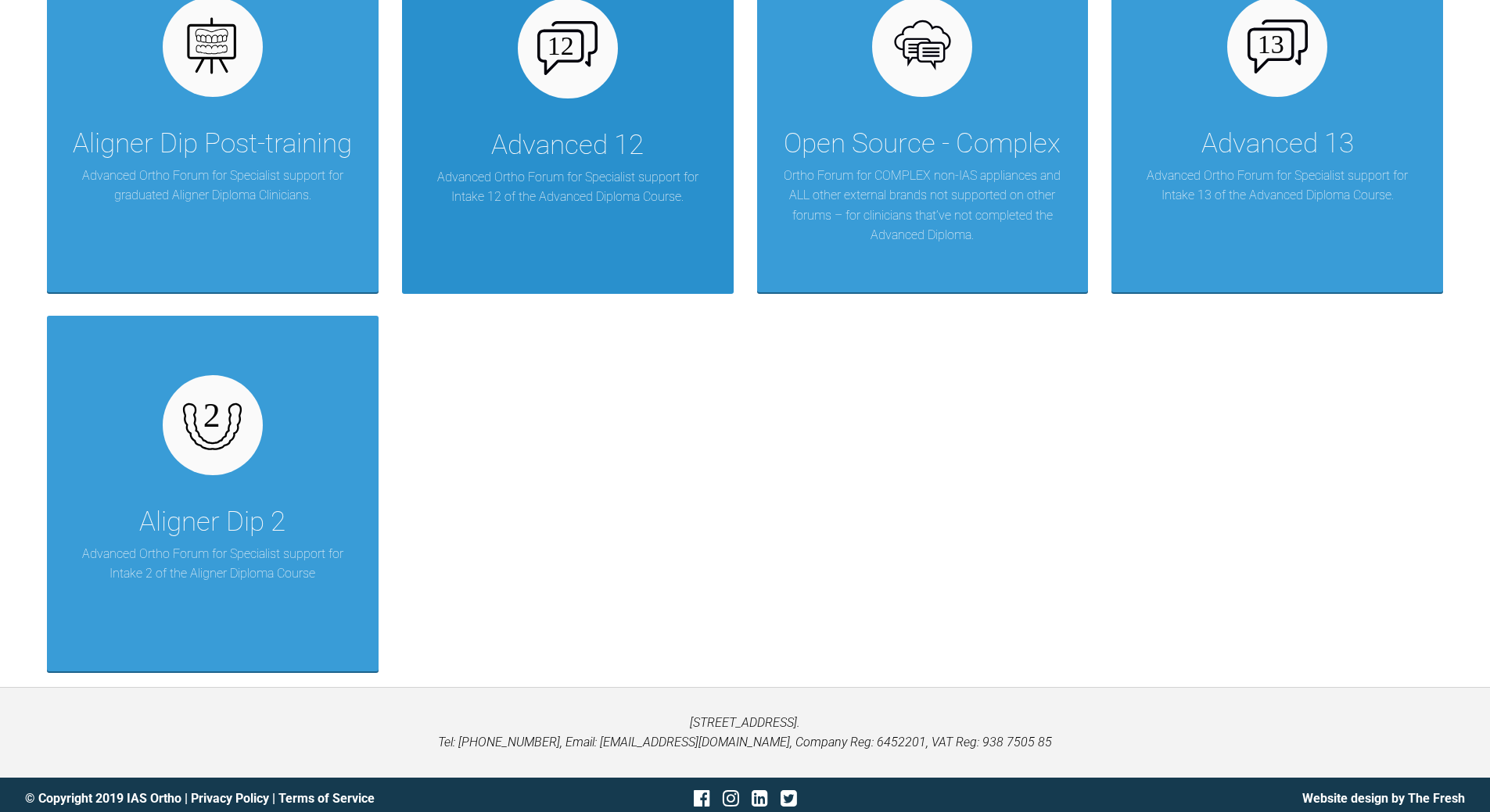
click at [568, 124] on div "Advanced 12" at bounding box center [568, 145] width 152 height 44
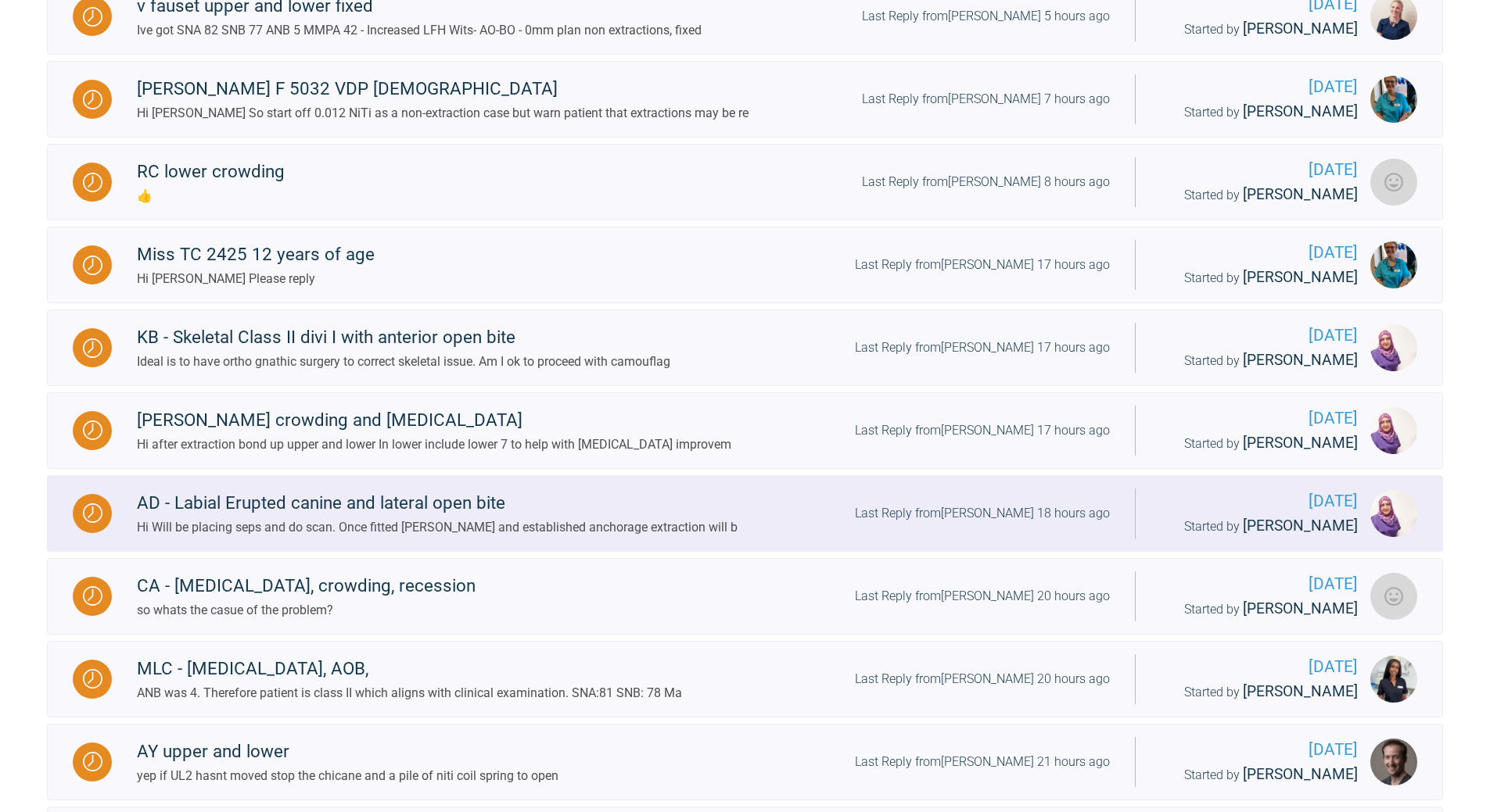
scroll to position [665, 0]
